Goal: Information Seeking & Learning: Learn about a topic

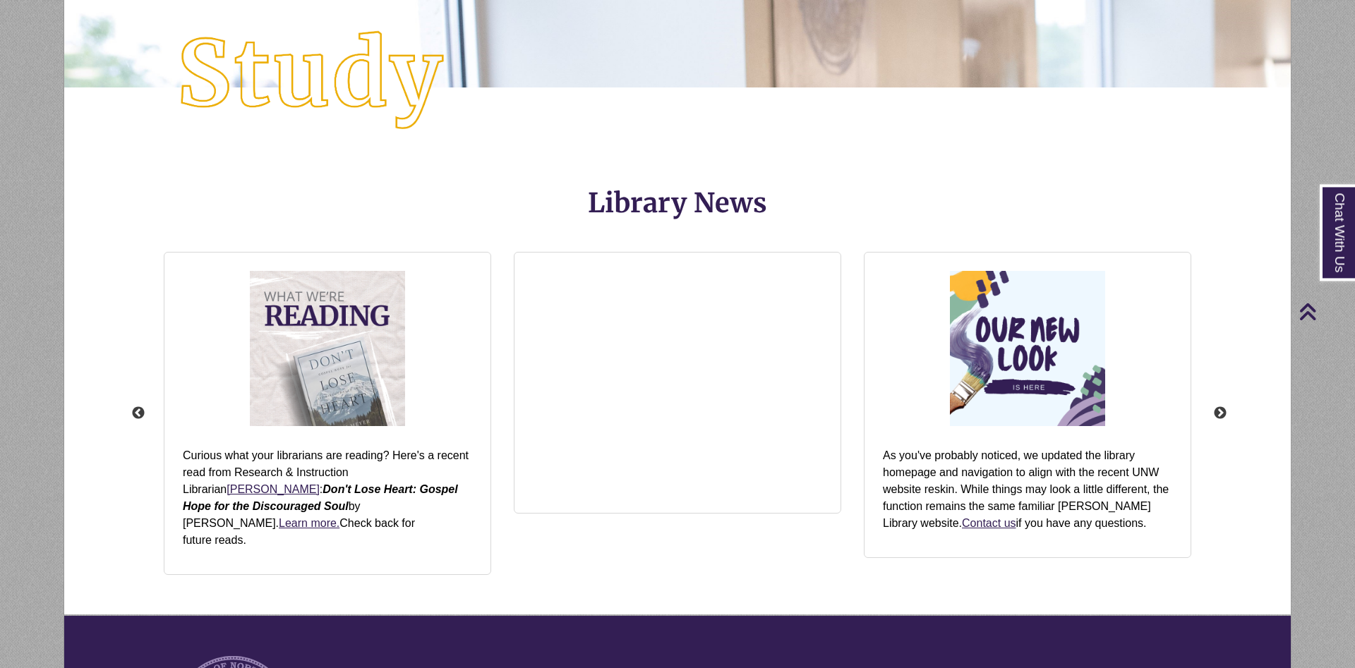
scroll to position [1456, 0]
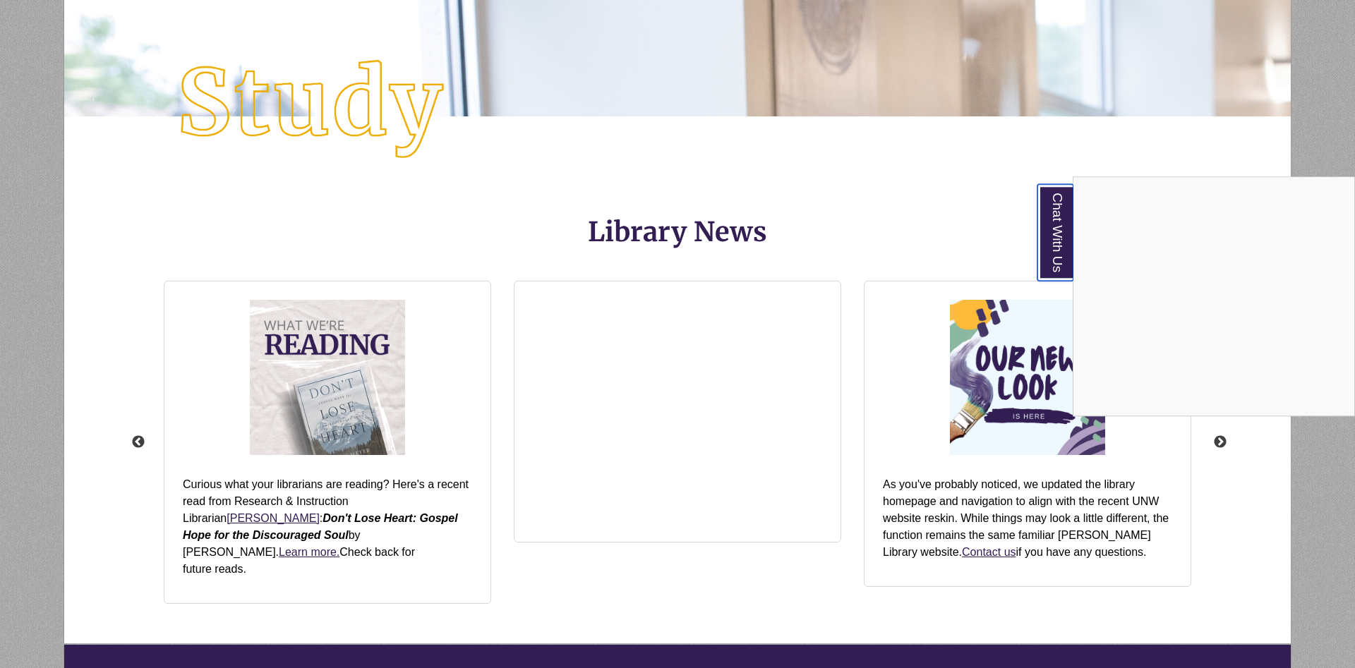
click at [1051, 253] on link "Chat With Us" at bounding box center [1055, 232] width 36 height 97
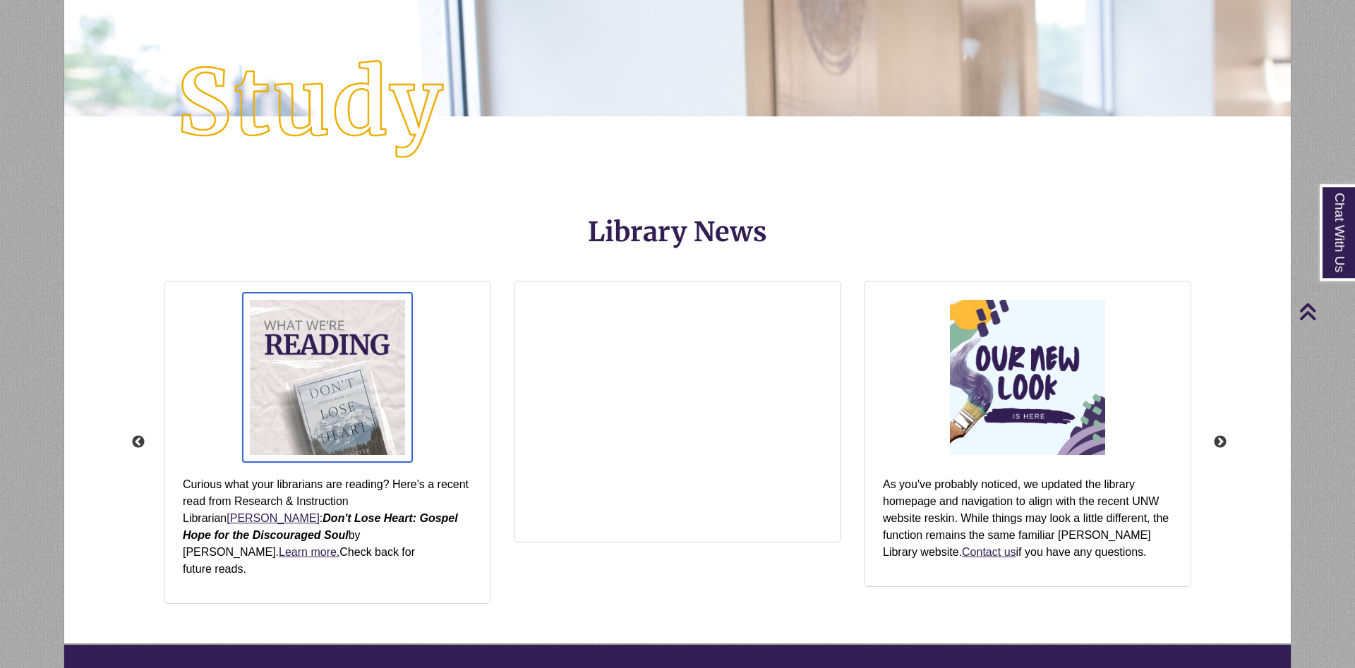
click at [366, 376] on img "slideshow" at bounding box center [327, 377] width 169 height 169
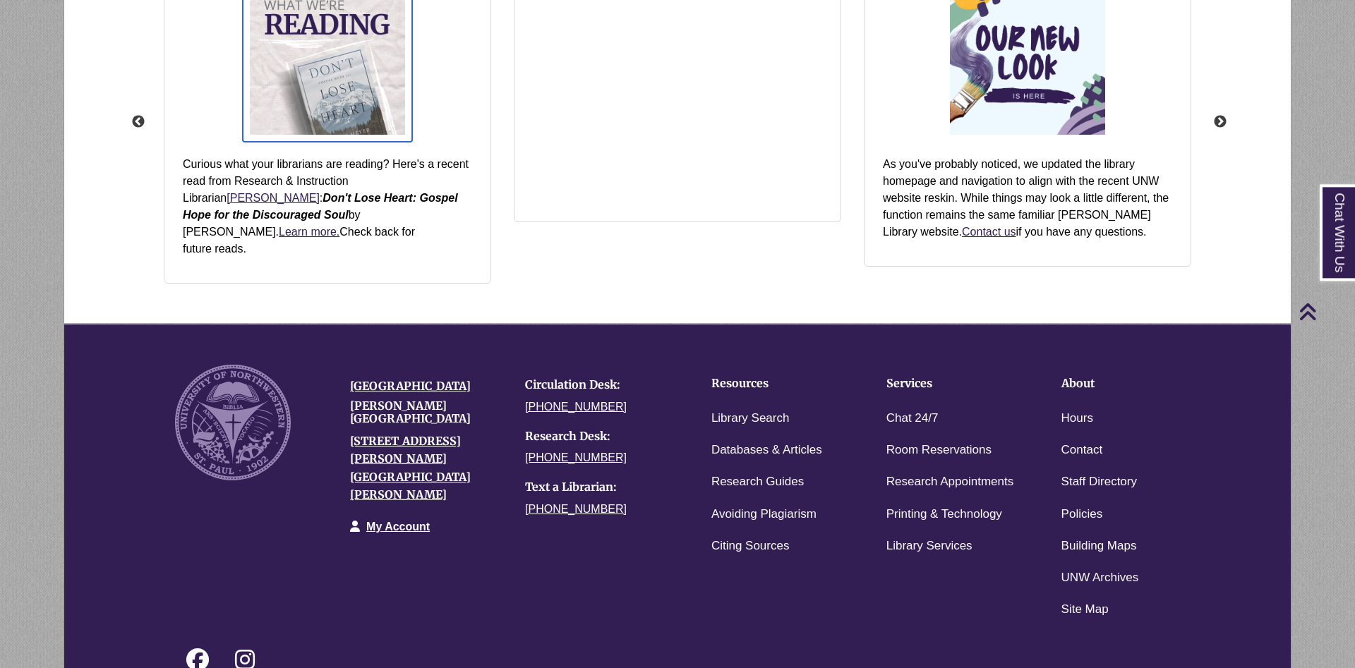
scroll to position [1816, 0]
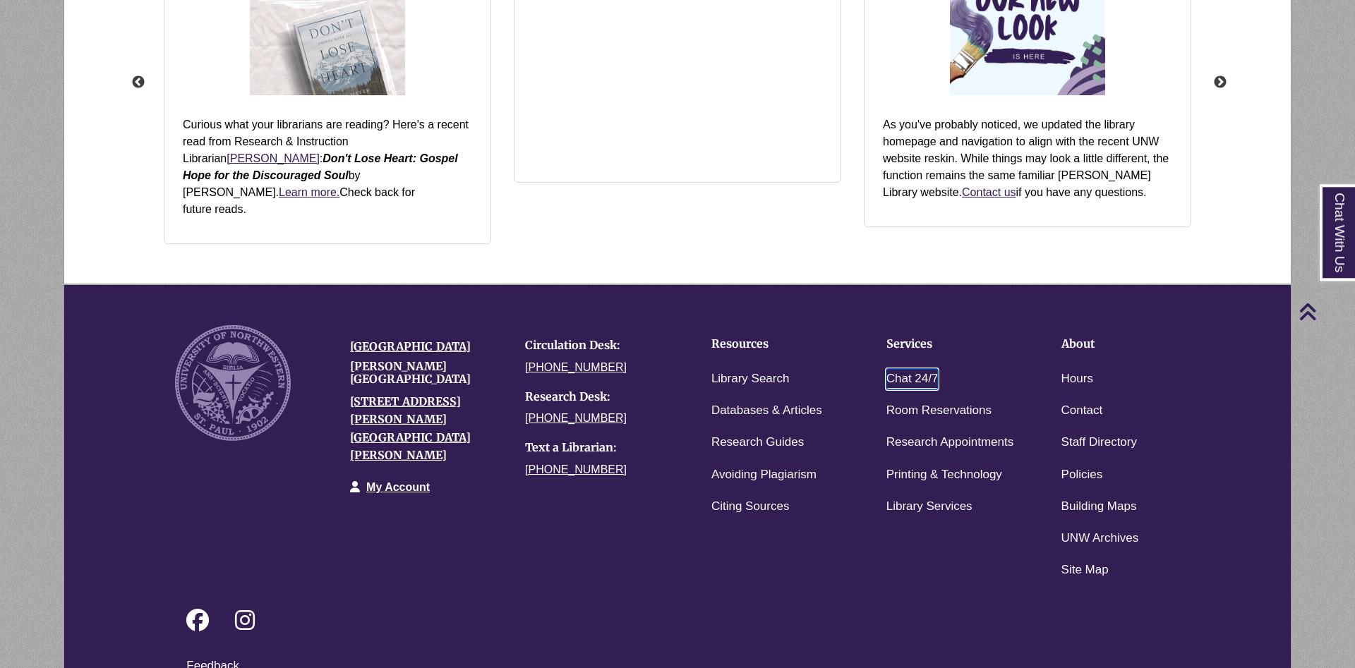
click at [916, 369] on link "Chat 24/7" at bounding box center [912, 379] width 52 height 20
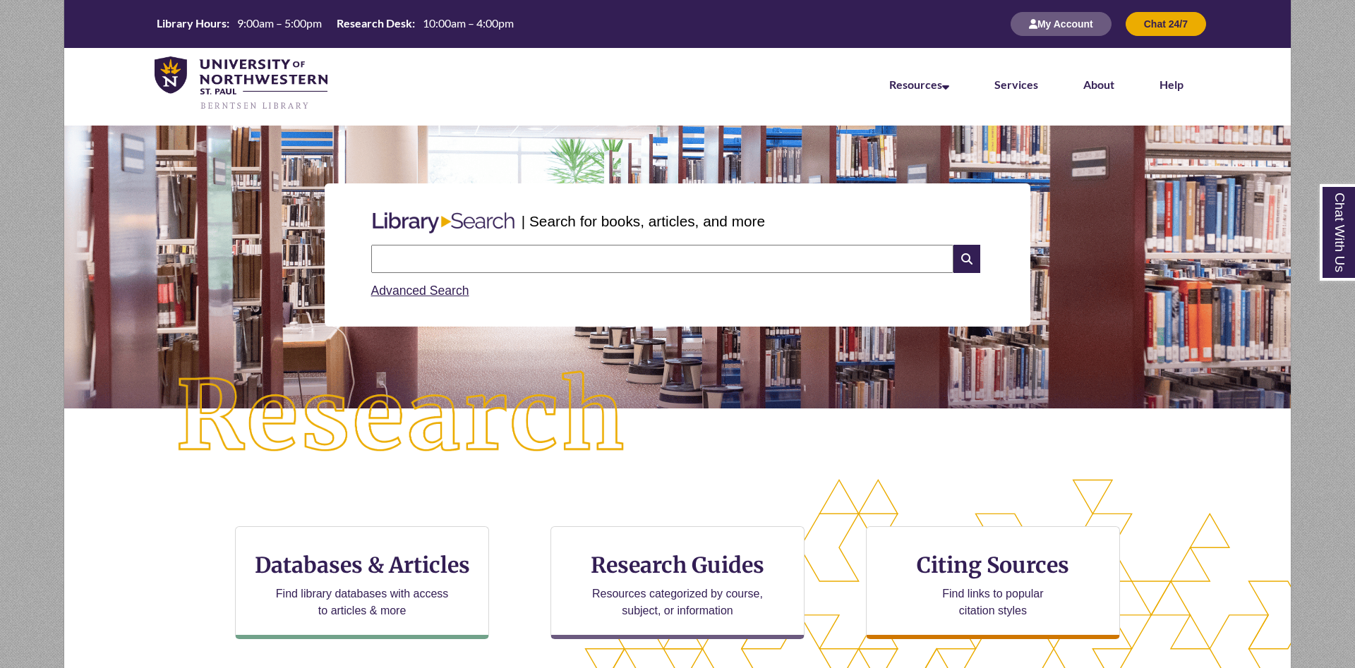
click at [625, 267] on input "text" at bounding box center [662, 259] width 582 height 28
type input "**********"
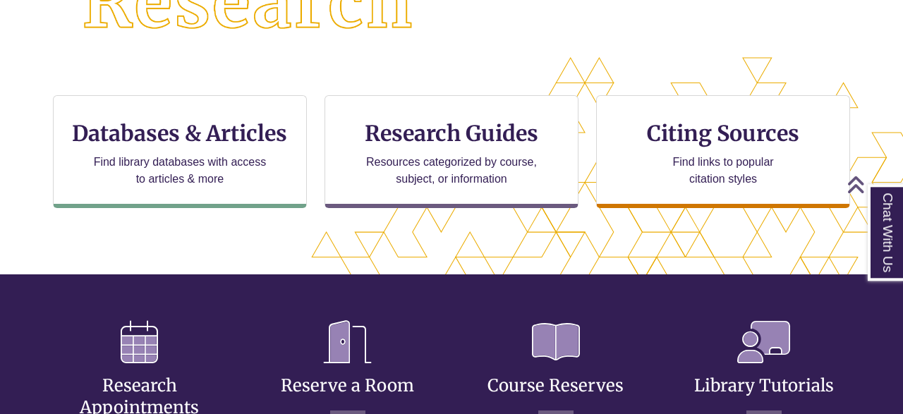
scroll to position [428, 0]
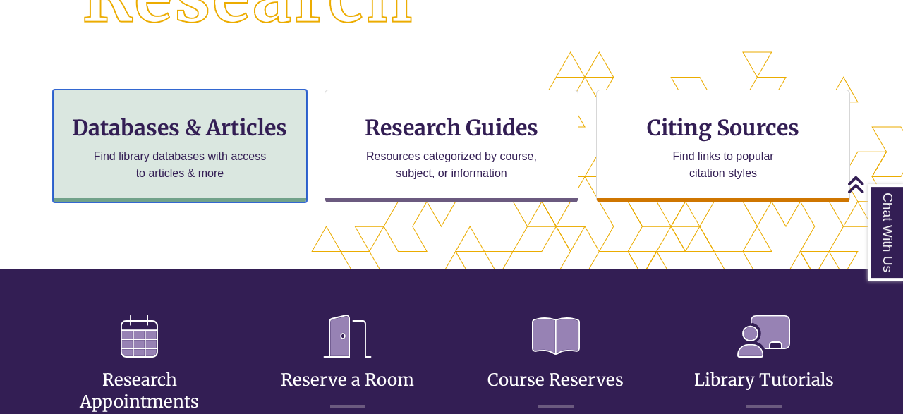
click at [202, 148] on div "Databases & Articles Find library databases with access to articles & more" at bounding box center [180, 146] width 254 height 113
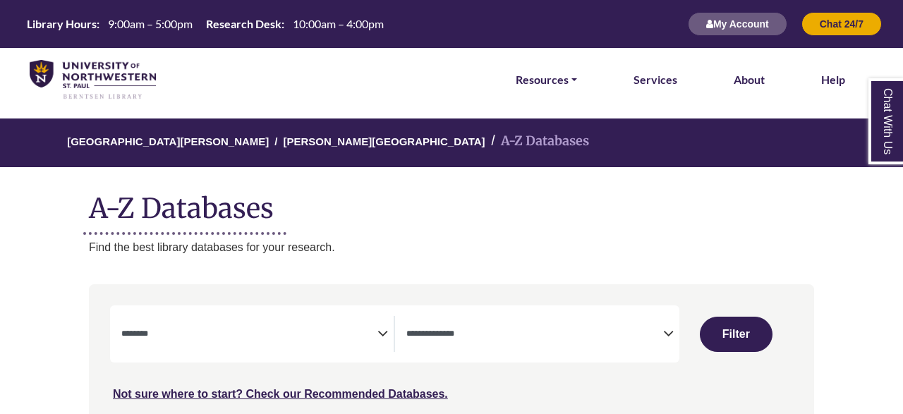
select select "Database Subject Filter"
select select "Database Types Filter"
select select "Database Subject Filter"
select select "Database Types Filter"
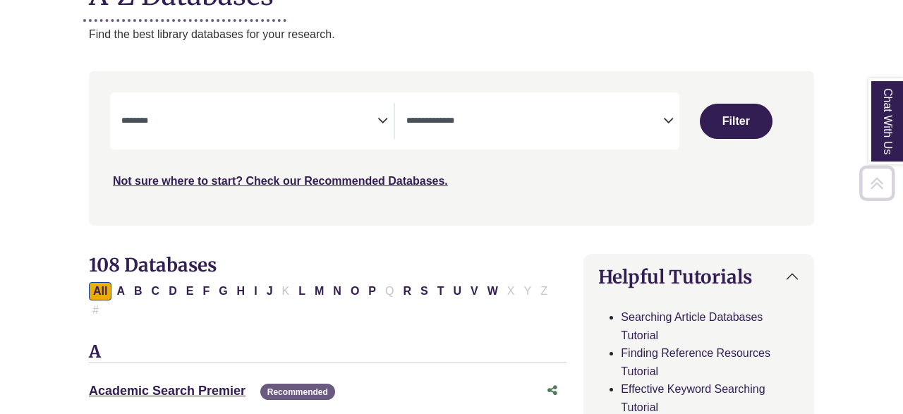
scroll to position [246, 0]
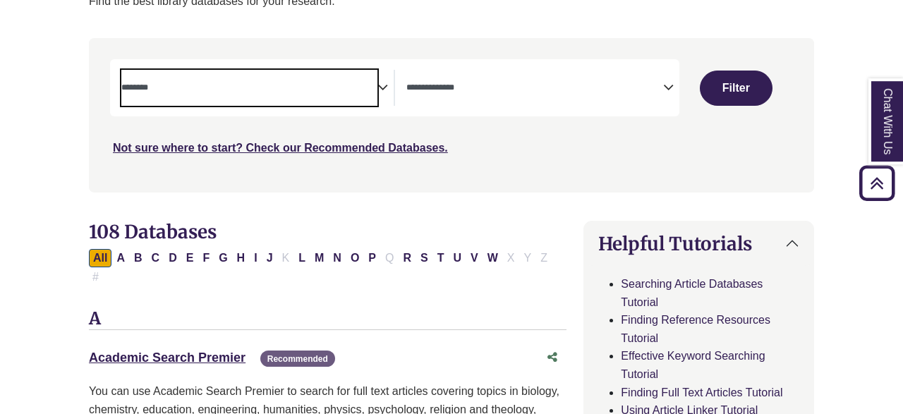
click at [322, 98] on span "Search filters" at bounding box center [249, 88] width 256 height 36
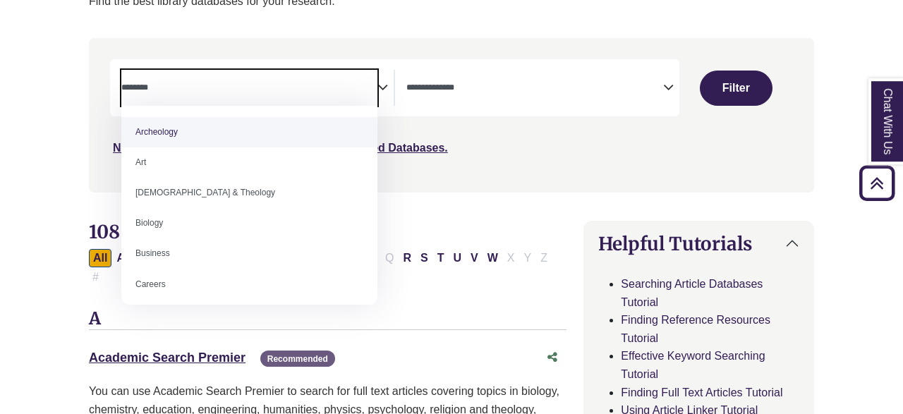
drag, startPoint x: 373, startPoint y: 130, endPoint x: 373, endPoint y: 144, distance: 14.1
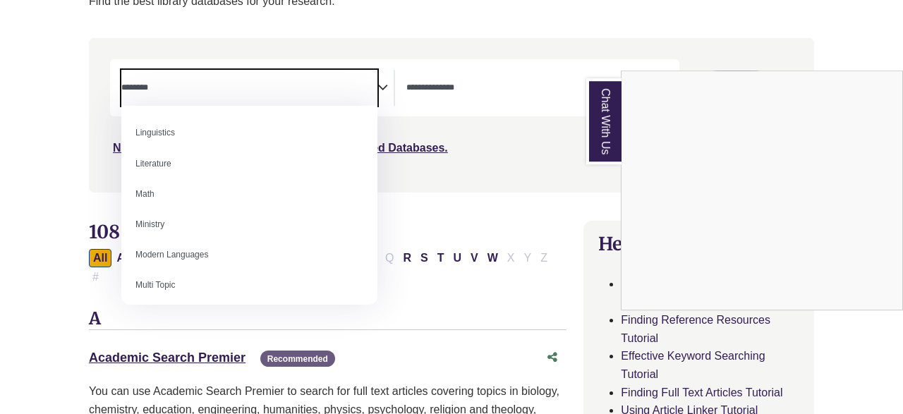
scroll to position [783, 0]
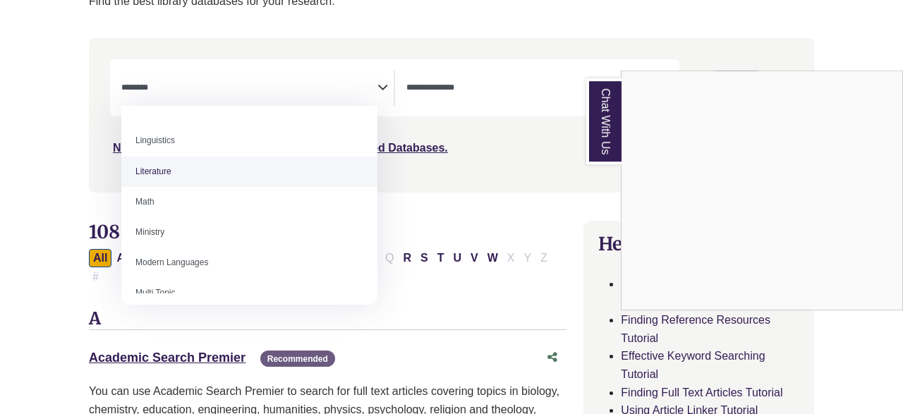
select select "*****"
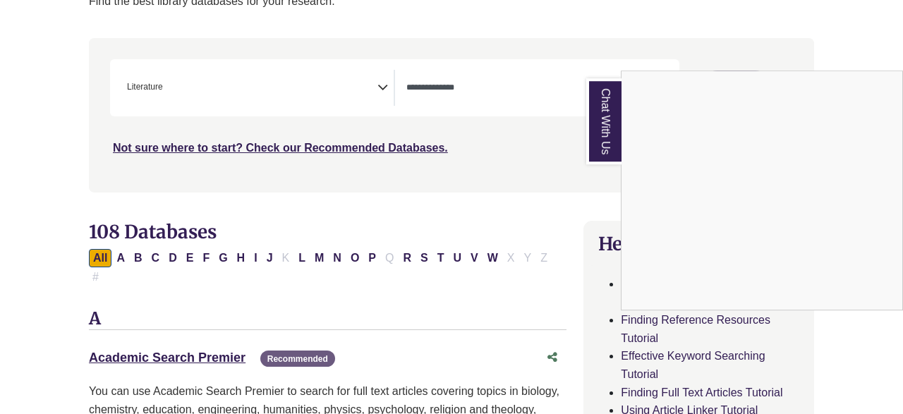
click at [608, 123] on link "Chat With Us" at bounding box center [603, 121] width 35 height 86
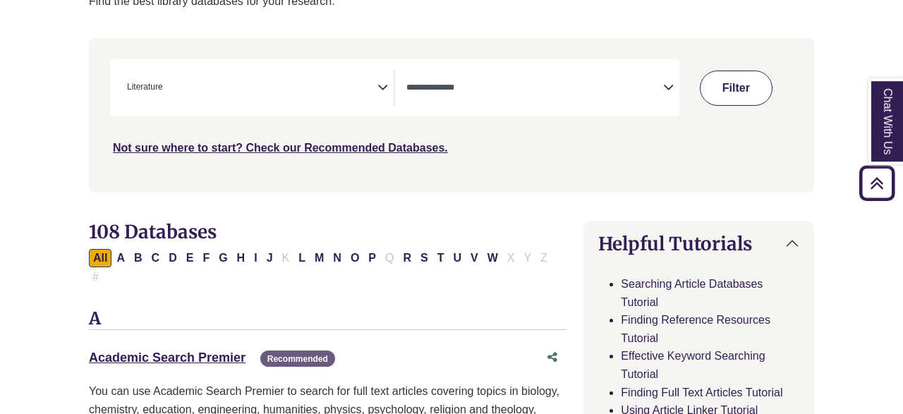
click at [735, 97] on button "Filter" at bounding box center [736, 88] width 73 height 35
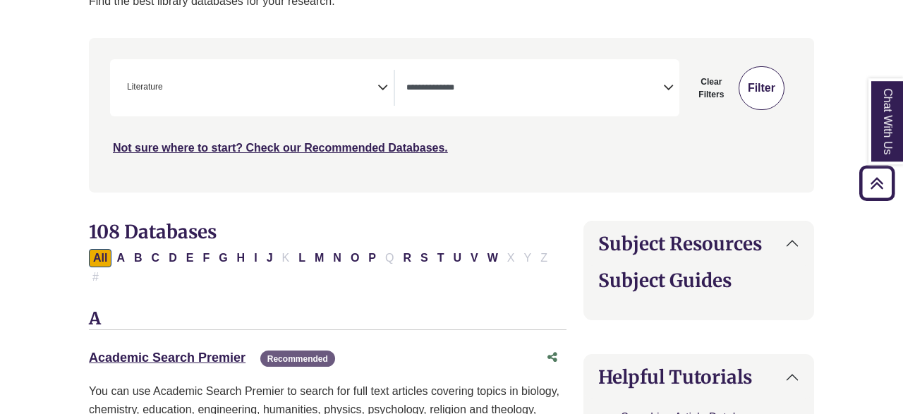
select select "Database Types Filter"
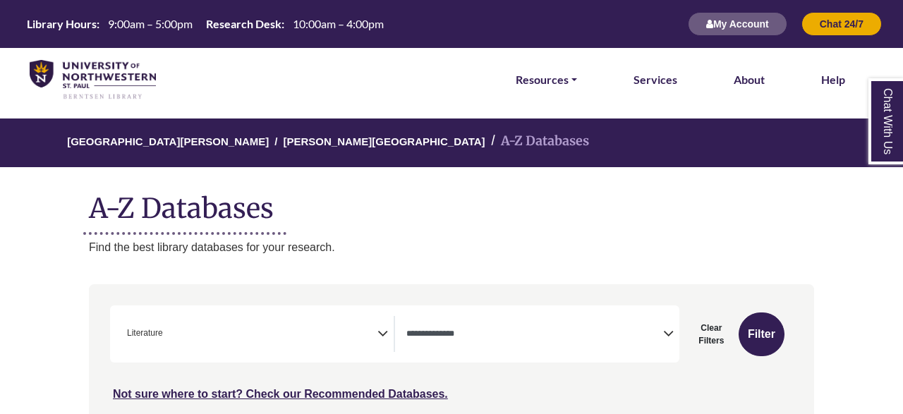
select select "Database Types Filter"
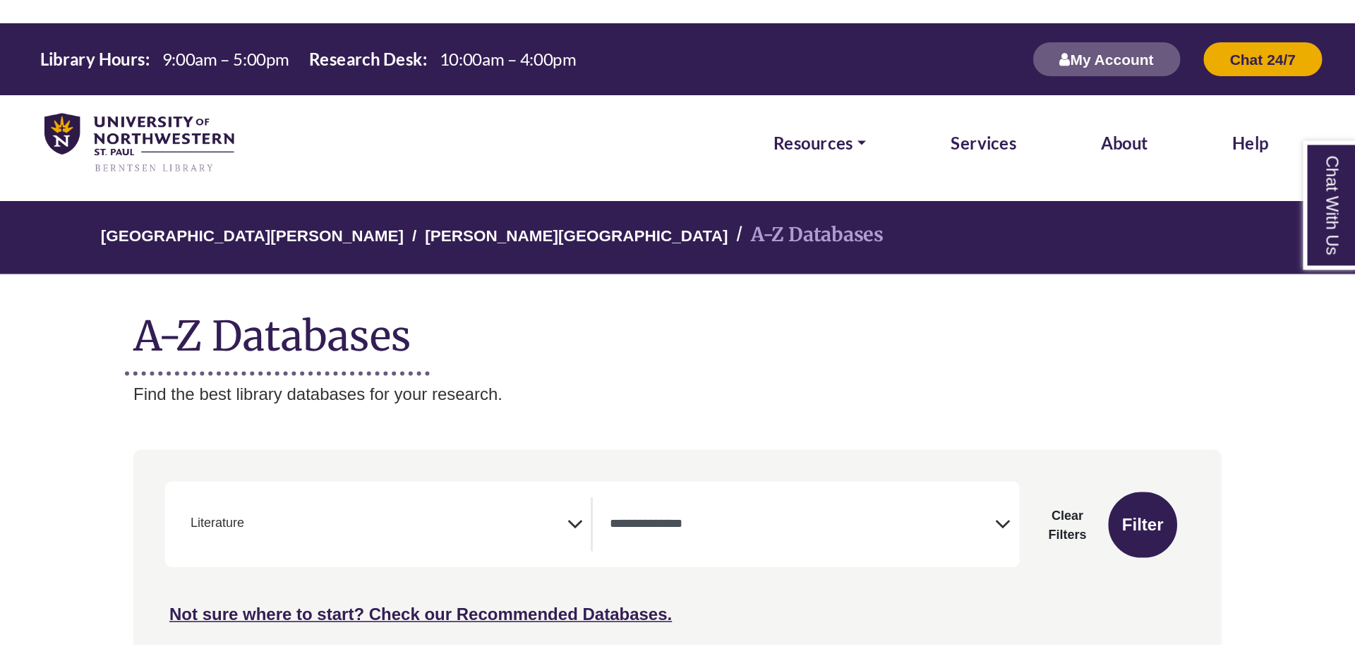
scroll to position [380, 0]
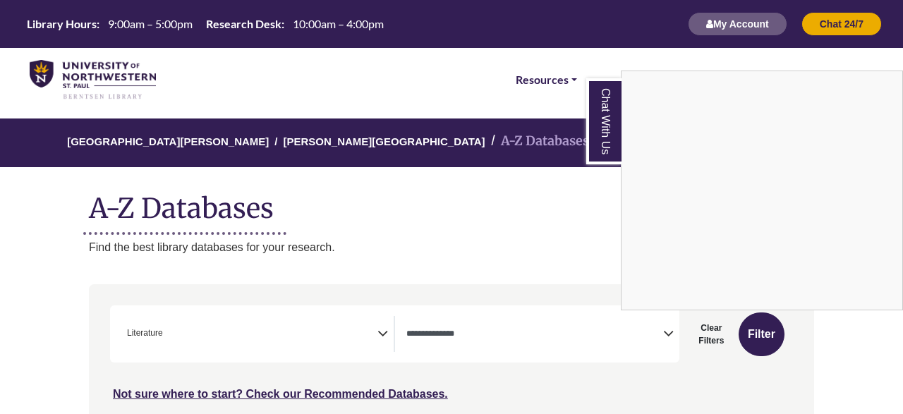
click at [408, 85] on div "Chat With Us" at bounding box center [451, 207] width 903 height 414
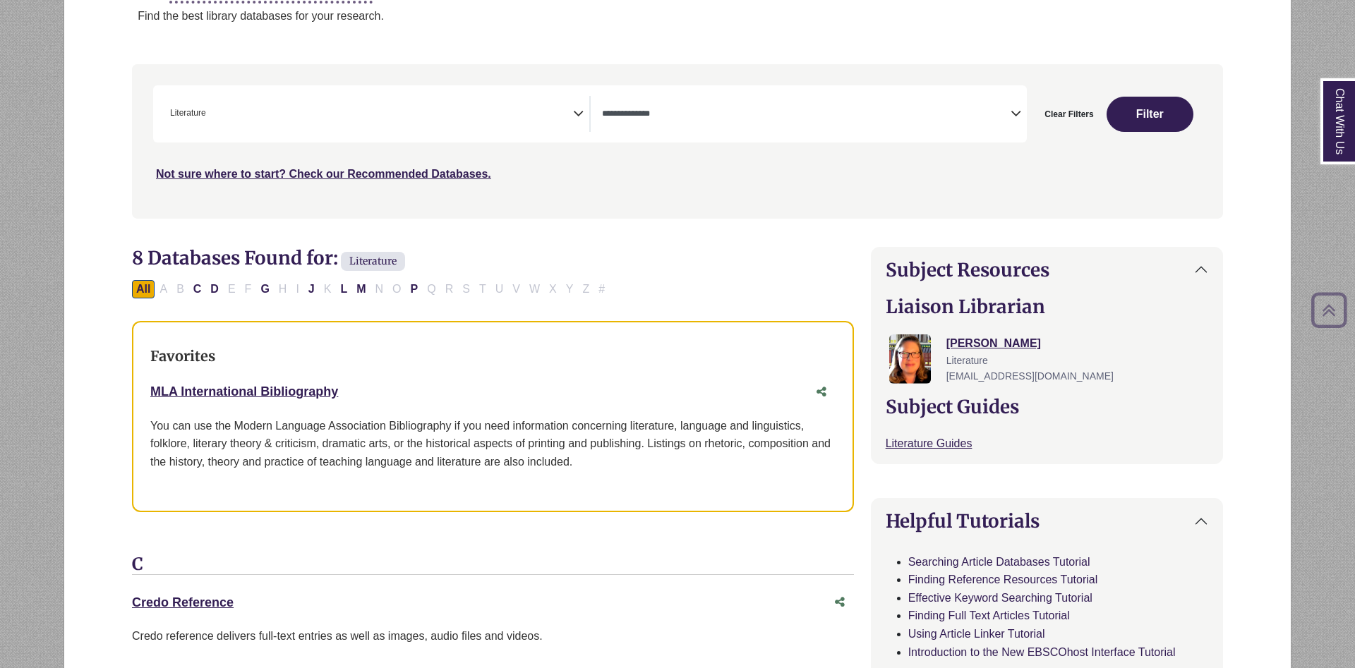
scroll to position [0, 0]
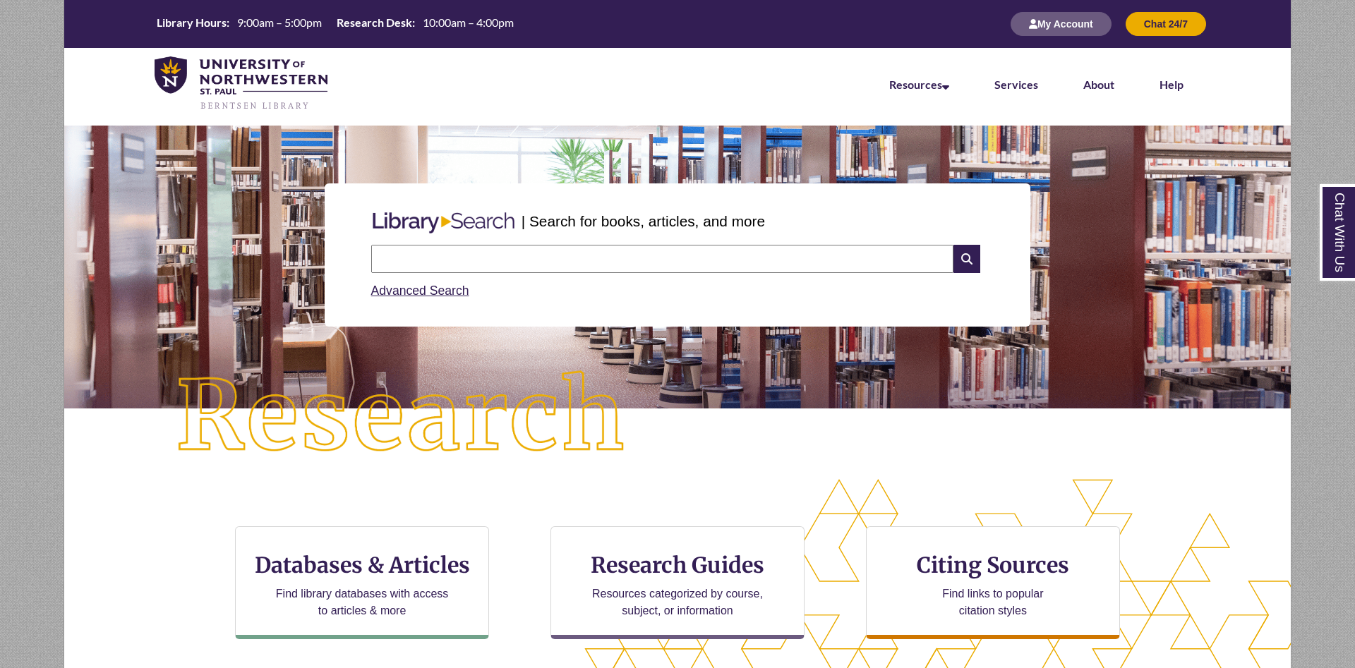
click at [652, 265] on input "text" at bounding box center [662, 259] width 582 height 28
type input "*"
type input "**********"
click at [621, 258] on input "text" at bounding box center [662, 259] width 582 height 28
type input "**********"
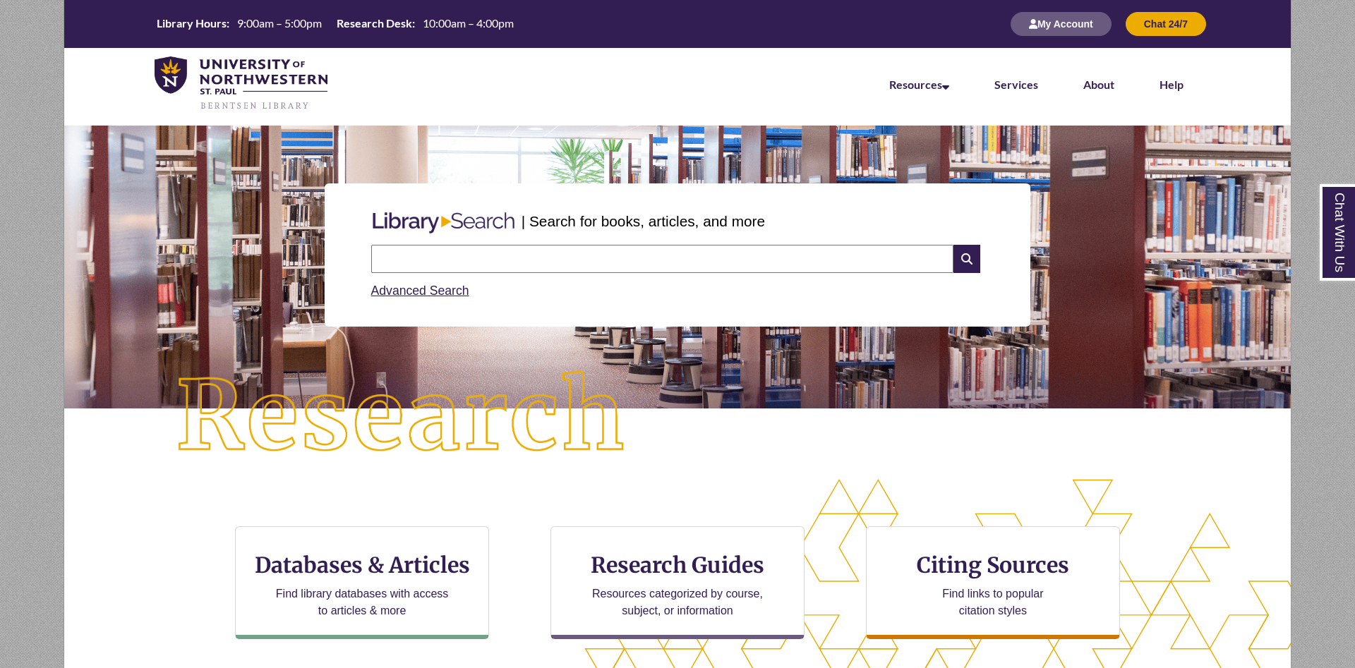
click at [714, 258] on input "text" at bounding box center [662, 259] width 582 height 28
type input "**********"
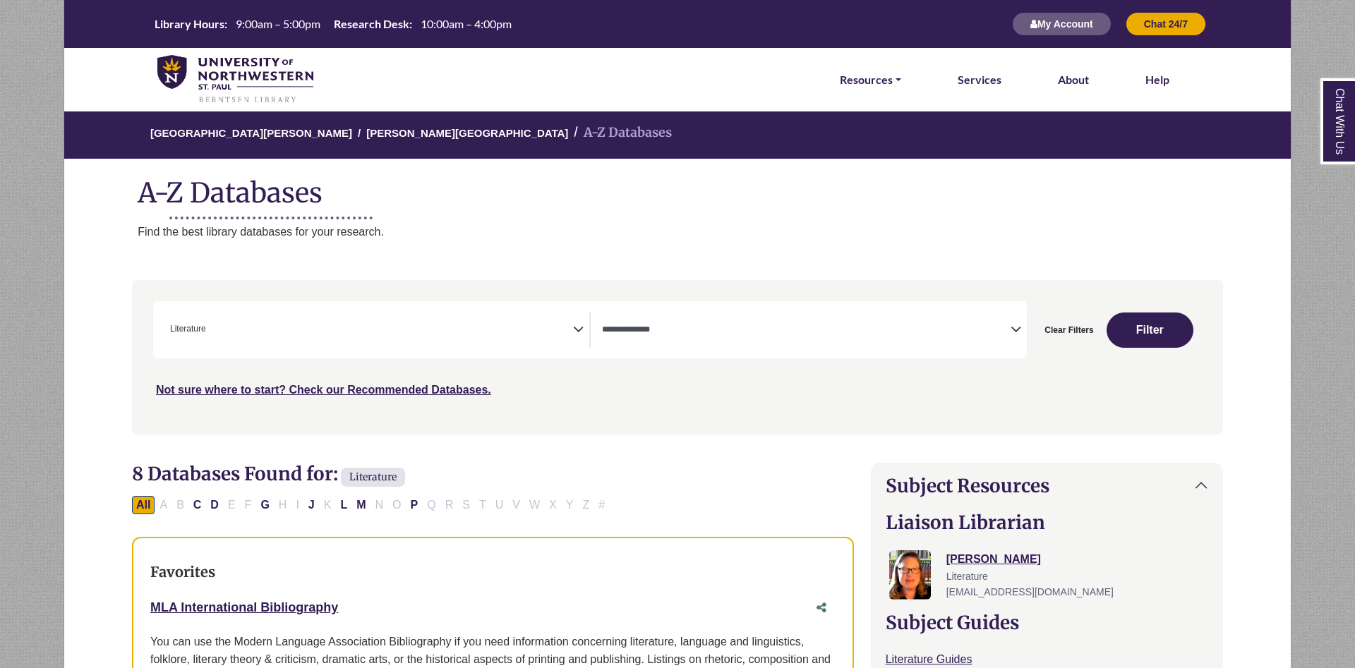
select select "Database Types Filter"
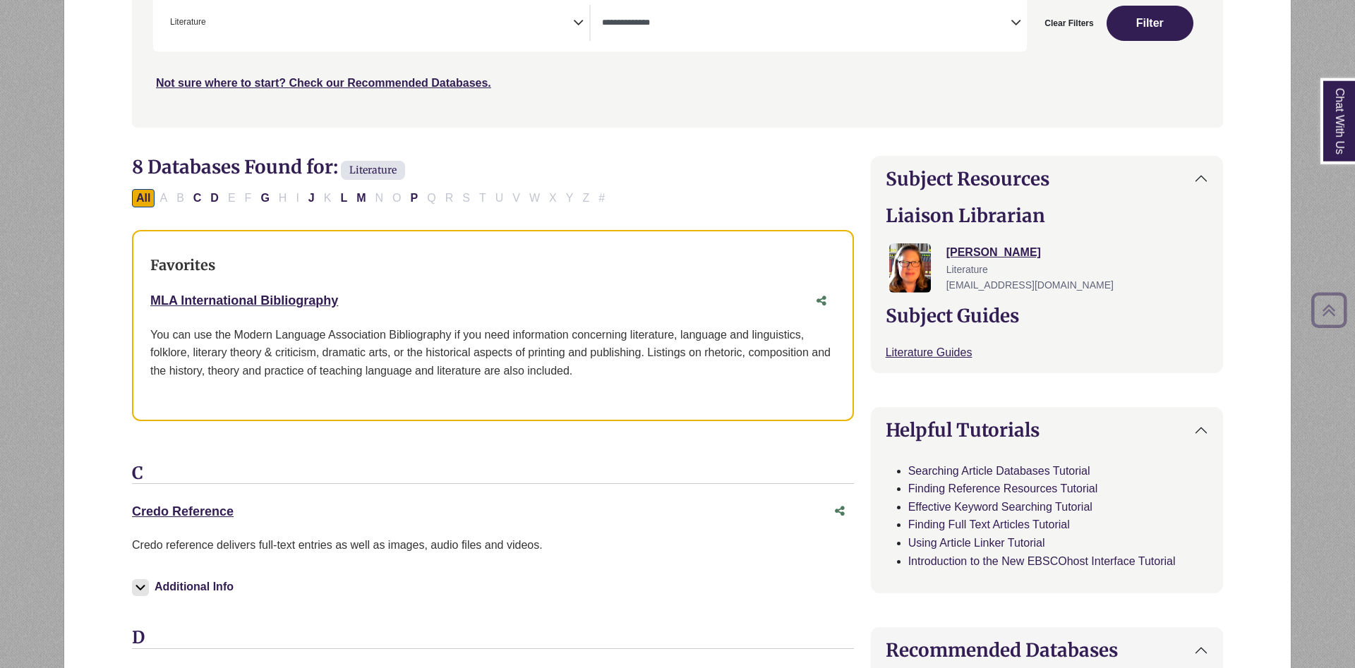
scroll to position [360, 0]
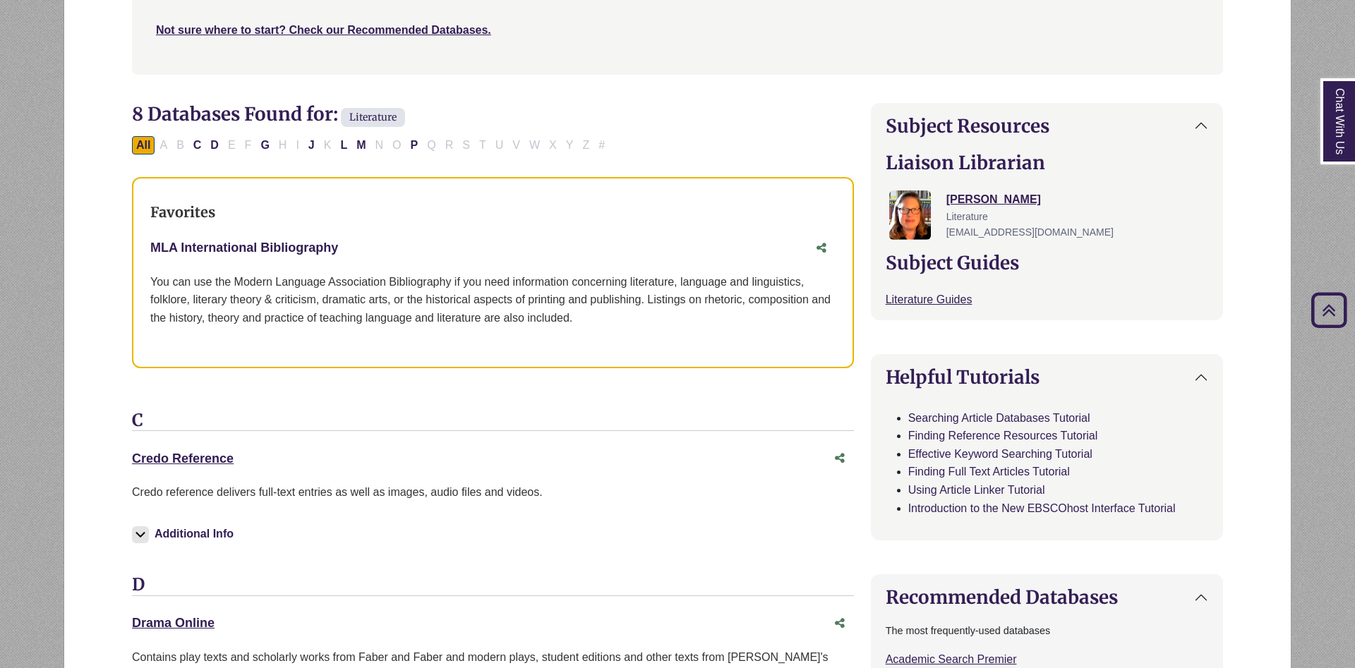
click at [304, 250] on link "MLA International Bibliography This link opens in a new window" at bounding box center [244, 248] width 188 height 14
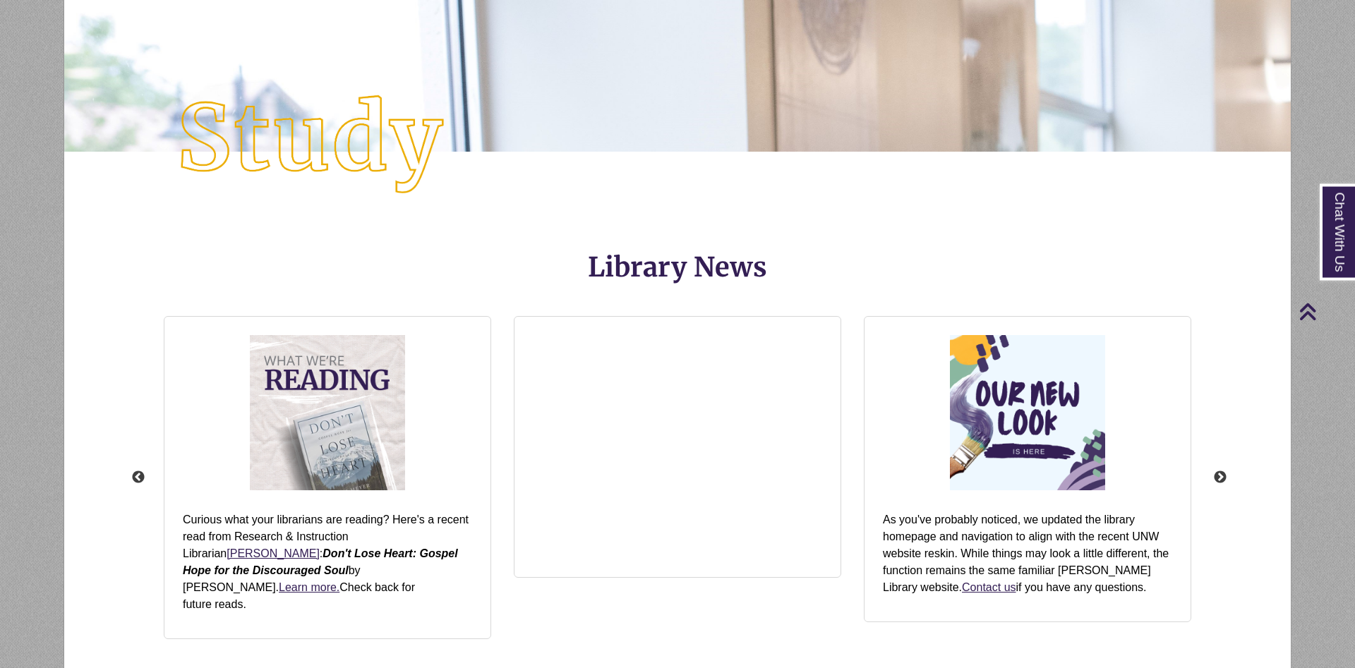
scroll to position [1656, 0]
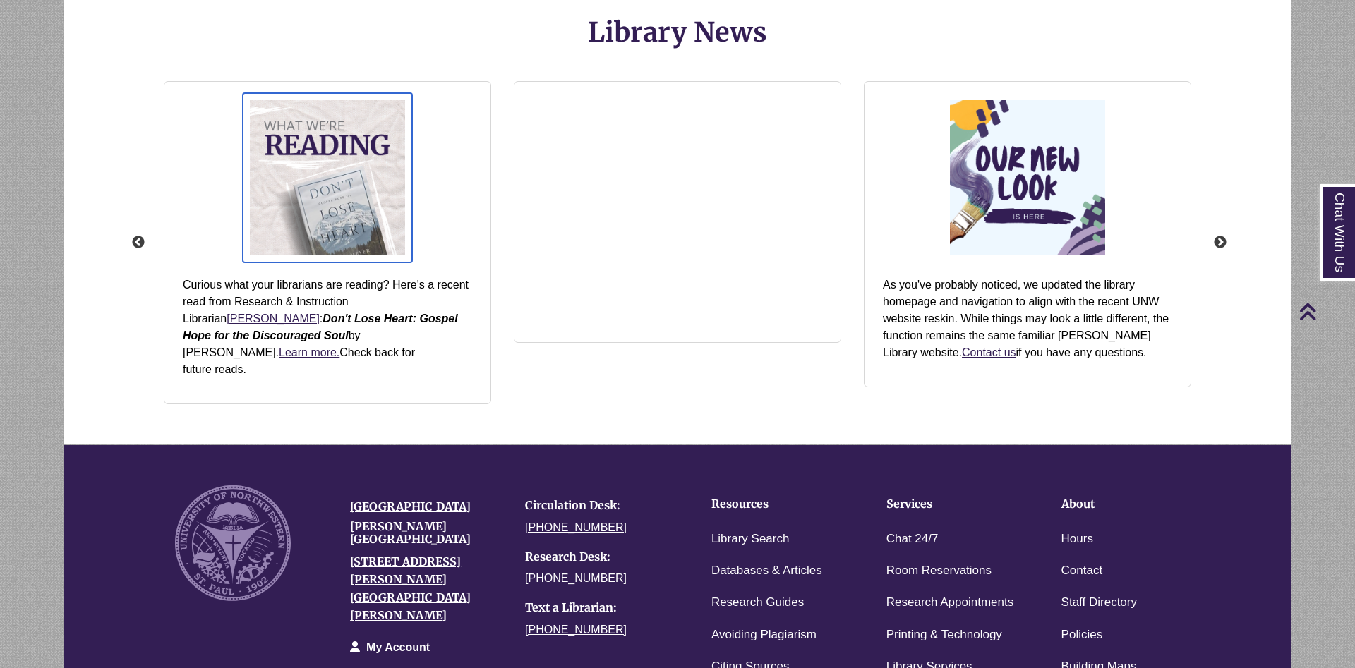
click at [341, 202] on img "slideshow" at bounding box center [327, 177] width 169 height 169
